Goal: Complete application form

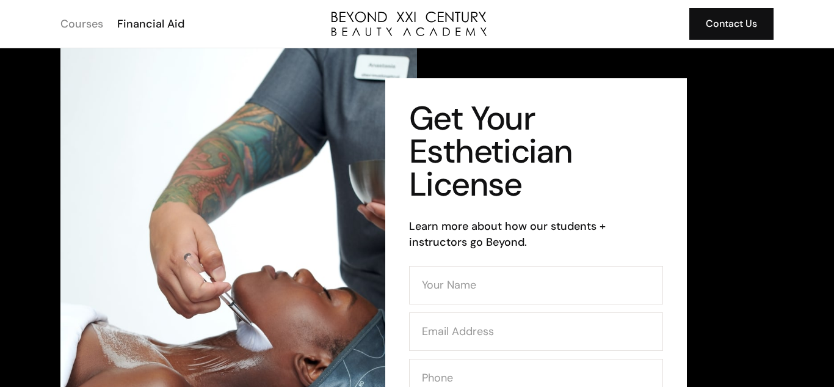
click at [85, 29] on div "Courses" at bounding box center [81, 24] width 43 height 16
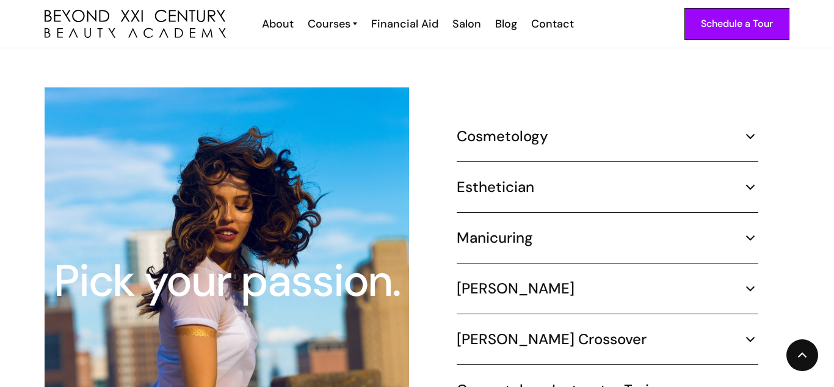
scroll to position [1145, 0]
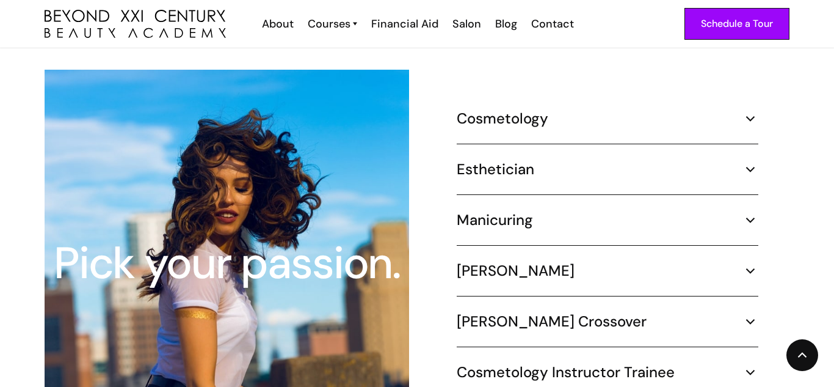
click at [754, 161] on img at bounding box center [751, 169] width 16 height 16
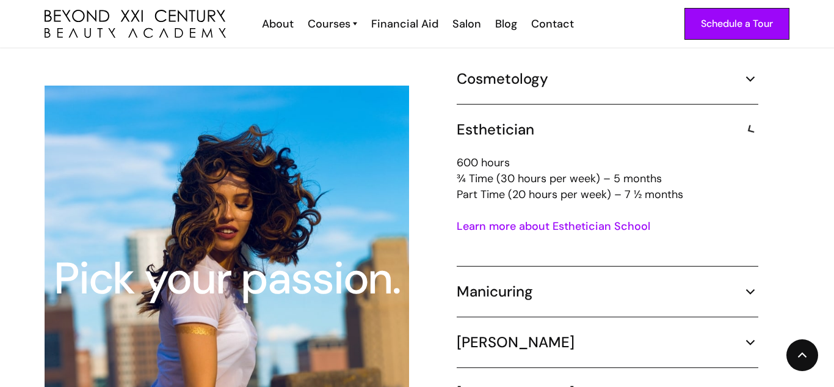
scroll to position [1161, 0]
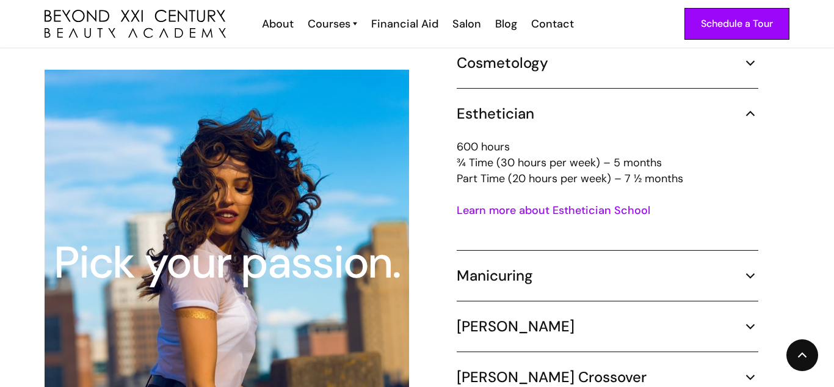
click at [585, 203] on link "Learn more about Esthetician School" at bounding box center [554, 210] width 194 height 15
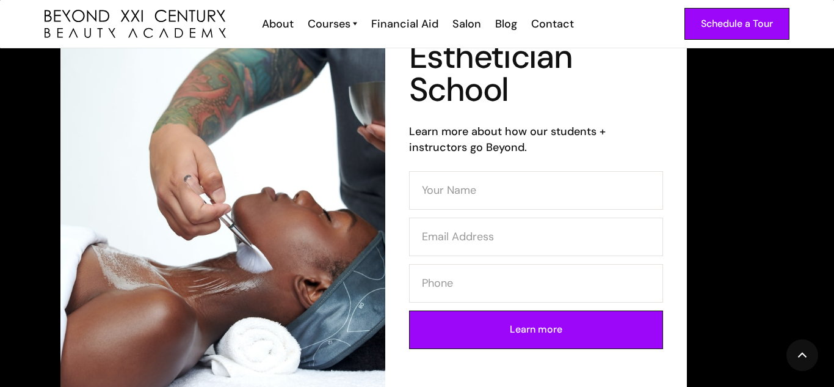
scroll to position [79, 0]
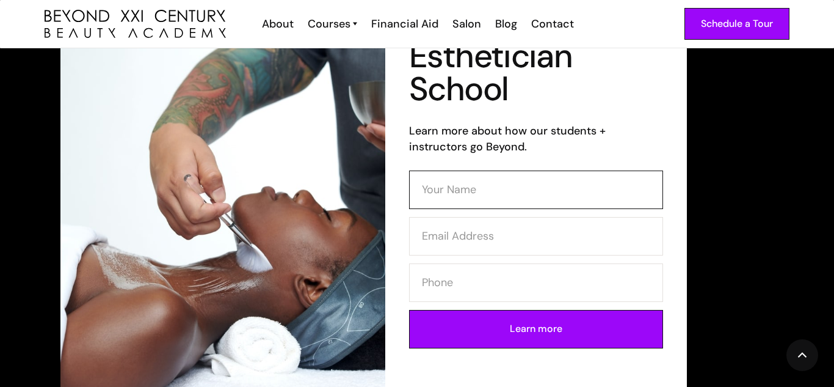
click at [557, 192] on input "Contact Form (Esthi)" at bounding box center [536, 189] width 254 height 38
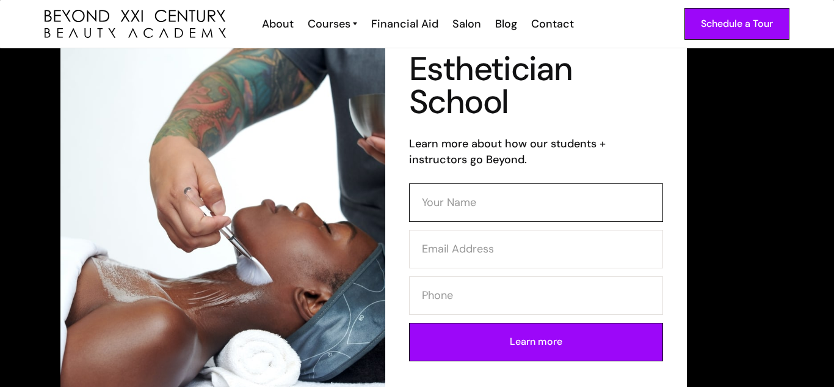
scroll to position [62, 0]
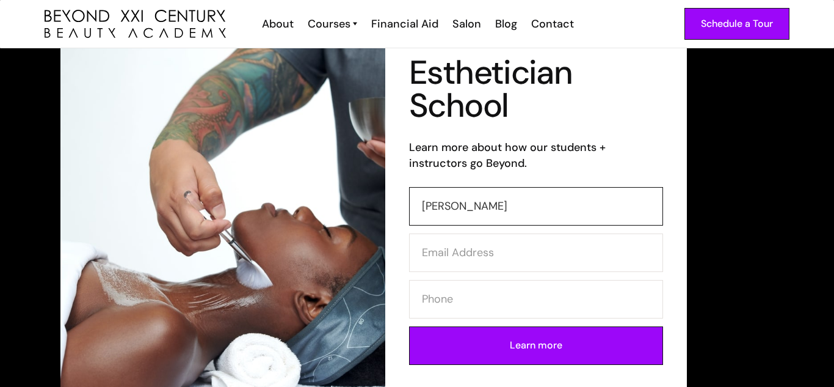
type input "katherine"
type input "Katherine castro"
type input "Katherine Castro Amescua"
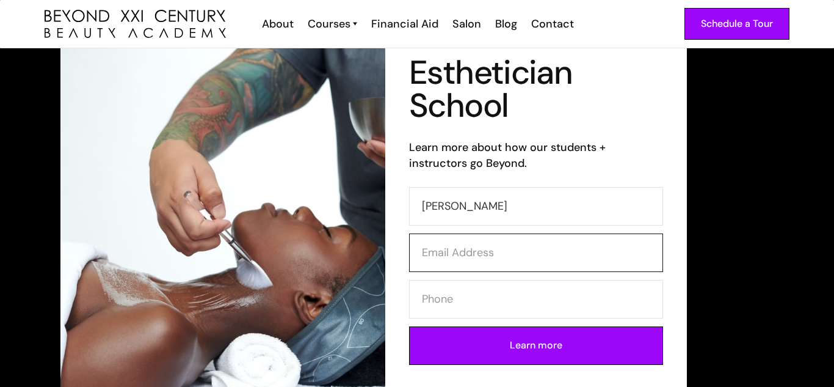
click at [533, 244] on input "Contact Form (Esthi)" at bounding box center [536, 252] width 254 height 38
type input "kc8678885@gmail.com"
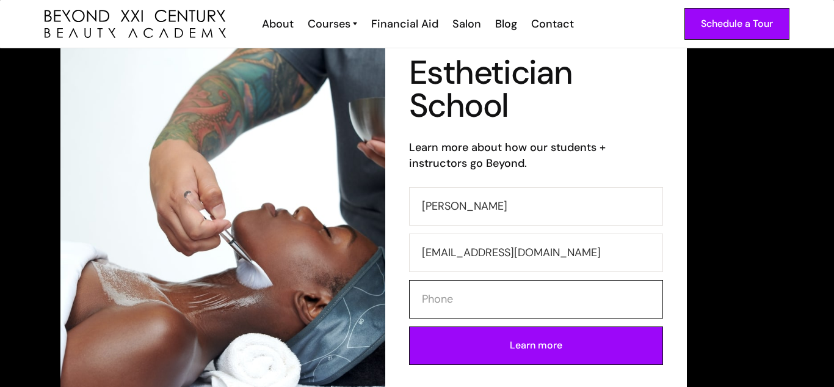
click at [516, 304] on input "Contact Form (Esthi)" at bounding box center [536, 299] width 254 height 38
type input "6264941411"
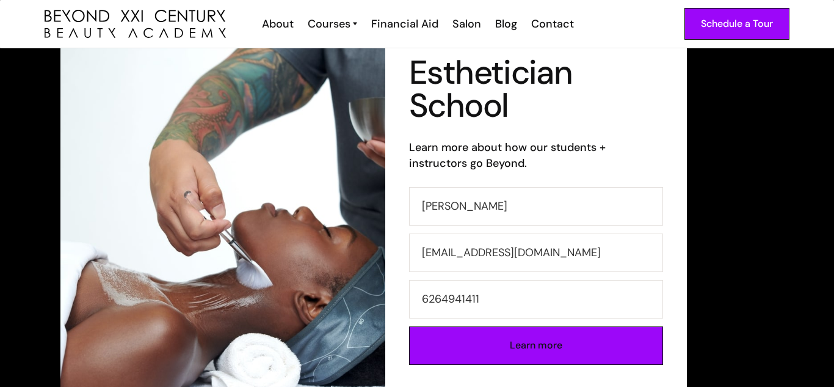
click at [567, 348] on input "Learn more" at bounding box center [536, 345] width 254 height 38
type input "Please wait..."
